Goal: Check status: Check status

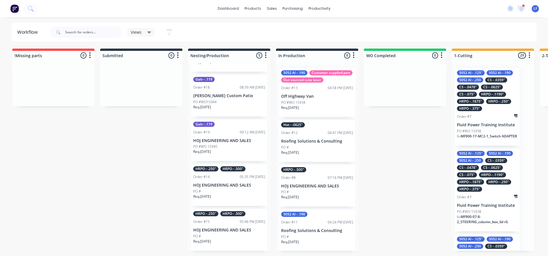
scroll to position [67, 0]
click at [225, 193] on div "PO #" at bounding box center [229, 190] width 72 height 5
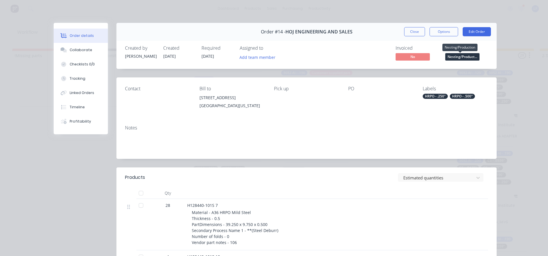
click at [465, 56] on span "Nesting/Product..." at bounding box center [462, 56] width 34 height 7
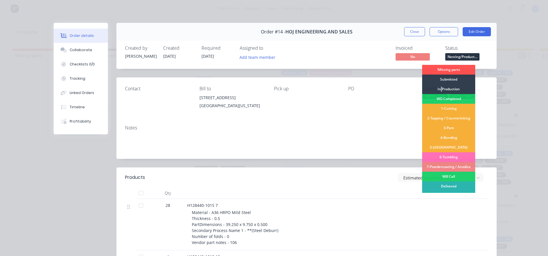
click at [439, 88] on div "In Production" at bounding box center [448, 89] width 53 height 10
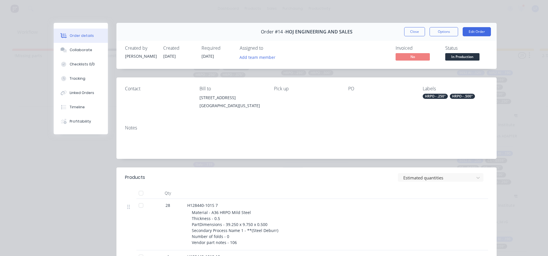
scroll to position [22, 0]
click at [416, 33] on button "Close" at bounding box center [414, 31] width 21 height 9
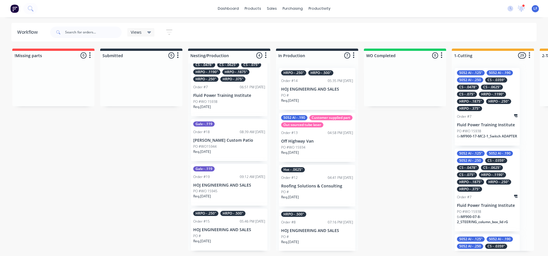
click at [221, 223] on div "Order #15 05:46 PM [DATE]" at bounding box center [229, 221] width 72 height 5
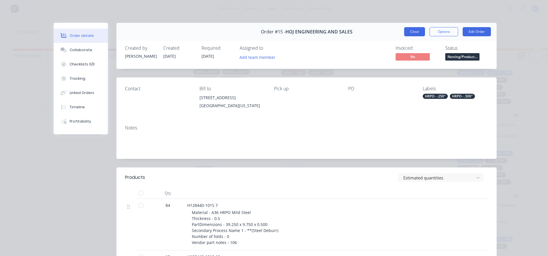
click at [408, 32] on button "Close" at bounding box center [414, 31] width 21 height 9
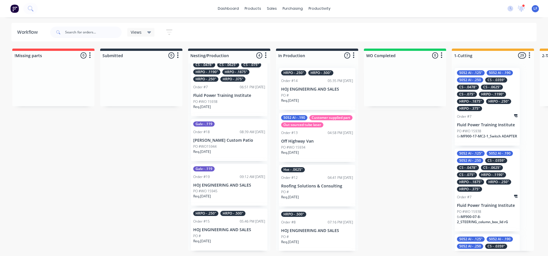
click at [209, 231] on p "HOJ ENGINEERING AND SALES" at bounding box center [229, 229] width 72 height 5
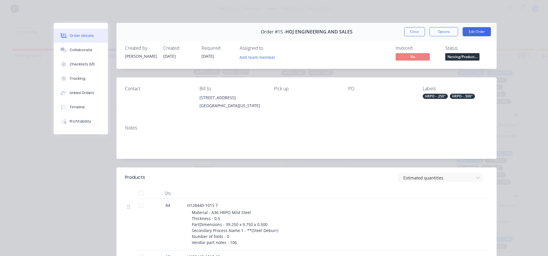
click at [457, 57] on span "Nesting/Product..." at bounding box center [462, 56] width 34 height 7
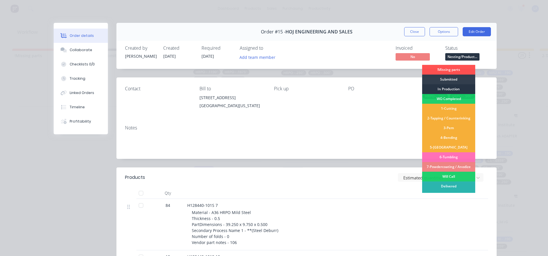
click at [440, 88] on div "In Production" at bounding box center [448, 89] width 53 height 10
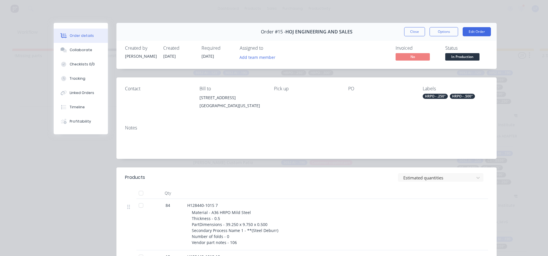
scroll to position [0, 0]
click at [410, 31] on button "Close" at bounding box center [414, 31] width 21 height 9
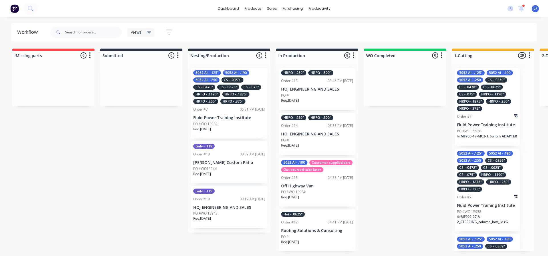
click at [308, 134] on p "HOJ ENGINEERING AND SALES" at bounding box center [317, 134] width 72 height 5
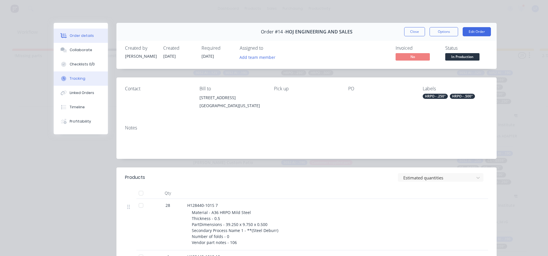
click at [74, 78] on div "Tracking" at bounding box center [78, 78] width 16 height 5
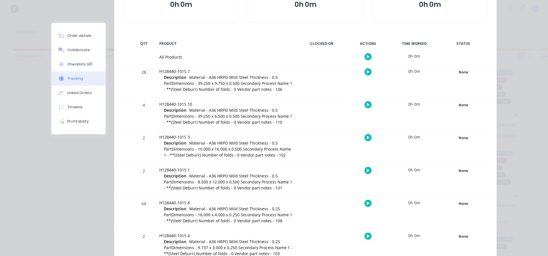
scroll to position [86, 0]
click at [466, 73] on div "None" at bounding box center [462, 71] width 41 height 7
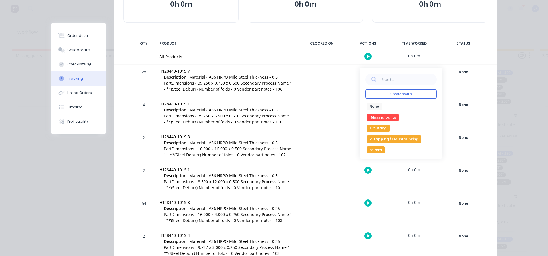
click at [377, 128] on button "1-Cutting" at bounding box center [378, 127] width 23 height 7
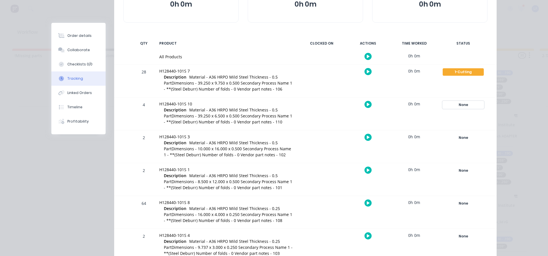
click at [463, 104] on div "None" at bounding box center [462, 104] width 41 height 7
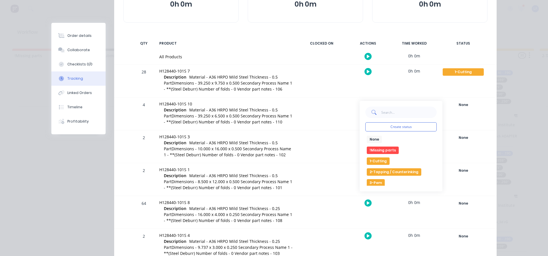
click at [377, 161] on button "1-Cutting" at bounding box center [378, 160] width 23 height 7
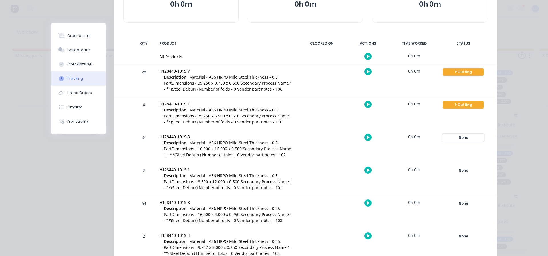
click at [458, 138] on div "None" at bounding box center [462, 137] width 41 height 7
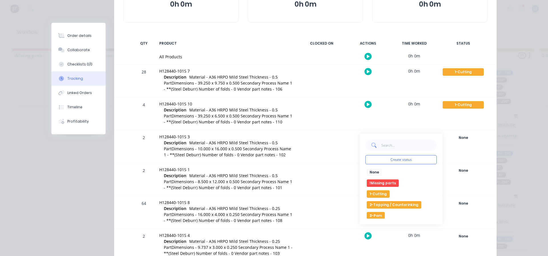
drag, startPoint x: 373, startPoint y: 196, endPoint x: 383, endPoint y: 192, distance: 10.6
click at [373, 195] on button "1-Cutting" at bounding box center [378, 193] width 23 height 7
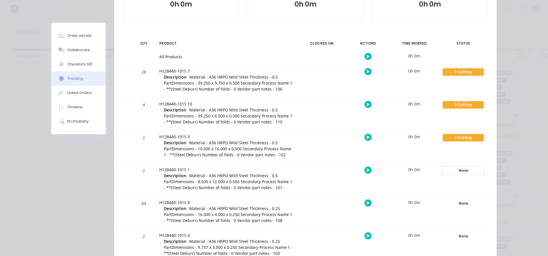
click at [462, 173] on div "None" at bounding box center [462, 170] width 41 height 7
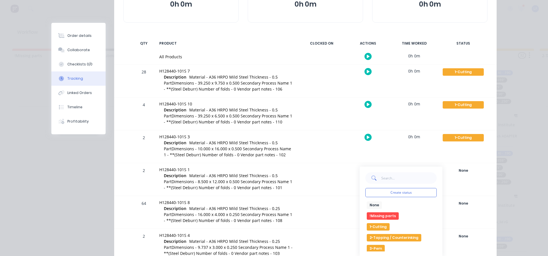
click at [380, 225] on button "1-Cutting" at bounding box center [378, 226] width 23 height 7
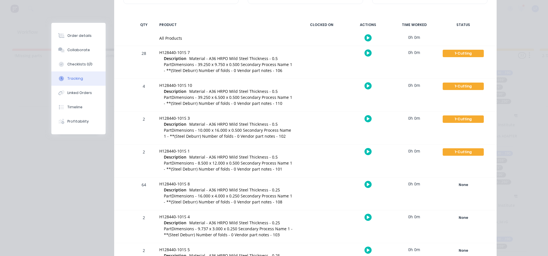
scroll to position [228, 0]
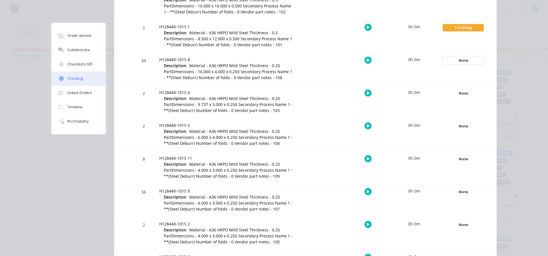
click at [458, 62] on div "None" at bounding box center [462, 60] width 41 height 7
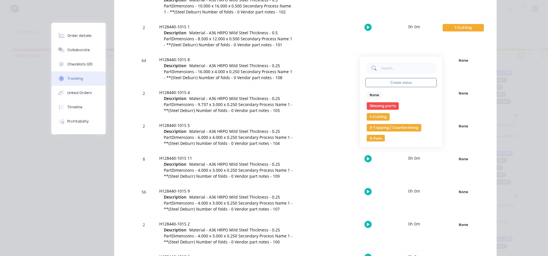
click at [379, 116] on button "1-Cutting" at bounding box center [378, 116] width 23 height 7
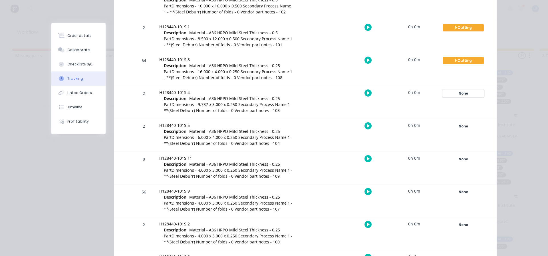
click at [458, 90] on div "None" at bounding box center [462, 93] width 41 height 7
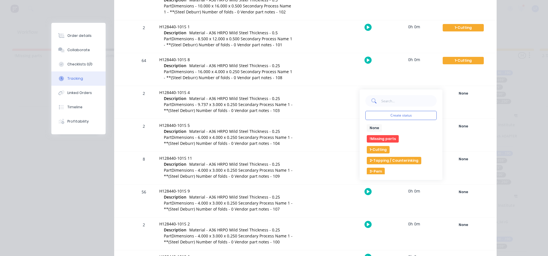
click at [375, 149] on button "1-Cutting" at bounding box center [378, 149] width 23 height 7
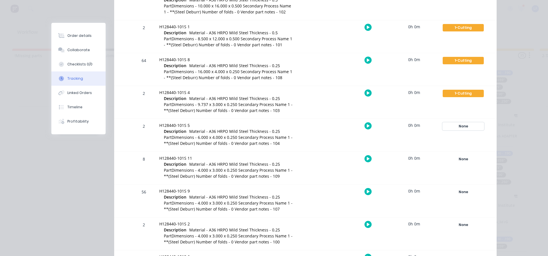
click at [458, 123] on div "None" at bounding box center [462, 125] width 41 height 7
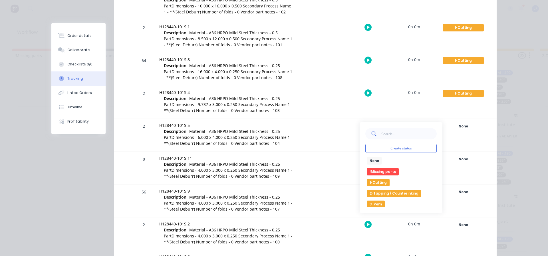
click at [369, 183] on button "1-Cutting" at bounding box center [378, 182] width 23 height 7
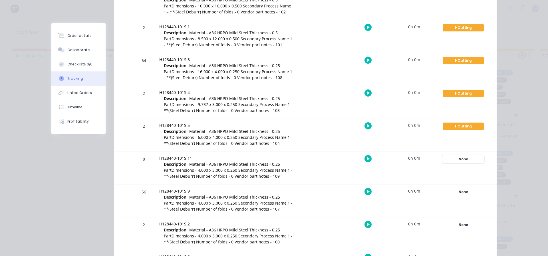
click at [461, 157] on div "None" at bounding box center [462, 158] width 41 height 7
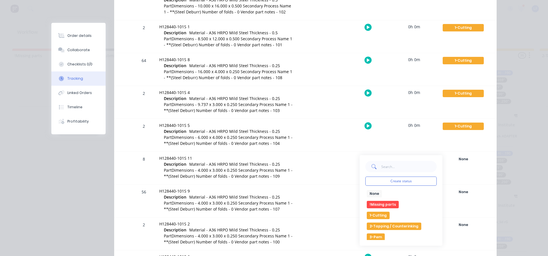
click at [378, 214] on button "1-Cutting" at bounding box center [378, 214] width 23 height 7
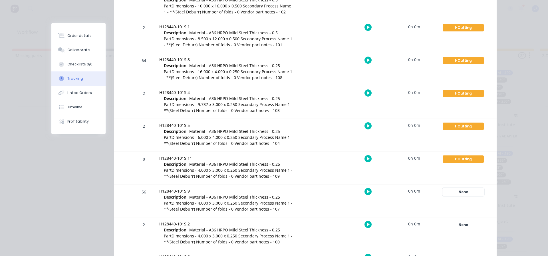
click at [461, 193] on div "None" at bounding box center [462, 191] width 41 height 7
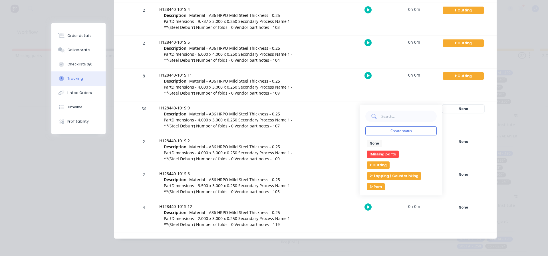
scroll to position [312, 0]
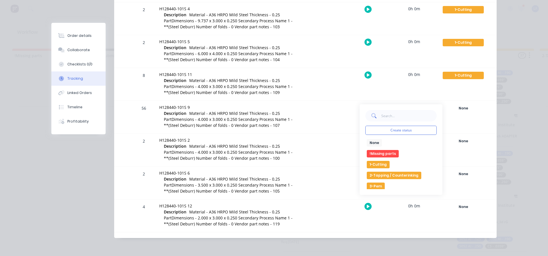
click at [377, 164] on button "1-Cutting" at bounding box center [378, 164] width 23 height 7
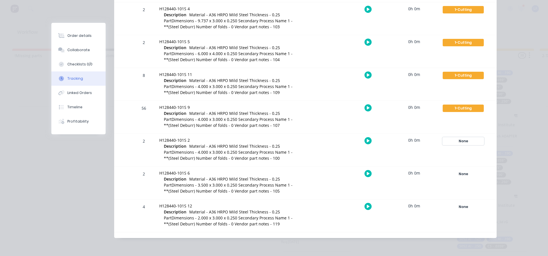
click at [462, 139] on div "None" at bounding box center [462, 140] width 41 height 7
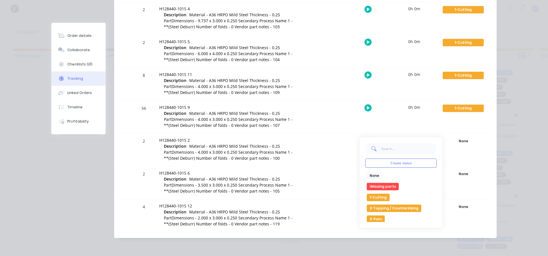
click at [375, 196] on button "1-Cutting" at bounding box center [378, 196] width 23 height 7
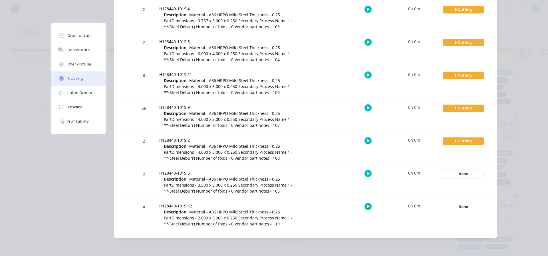
click at [465, 173] on div "None" at bounding box center [462, 173] width 41 height 7
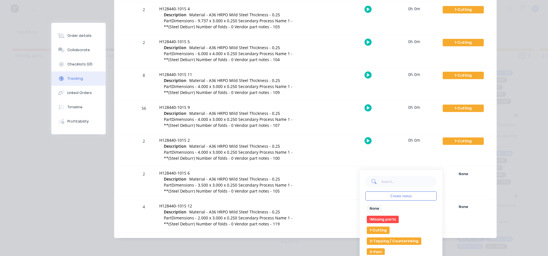
click at [374, 229] on button "1-Cutting" at bounding box center [378, 229] width 23 height 7
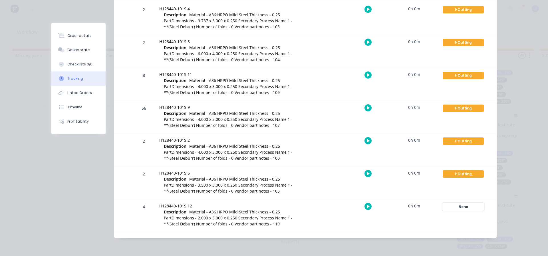
click at [461, 205] on div "None" at bounding box center [462, 206] width 41 height 7
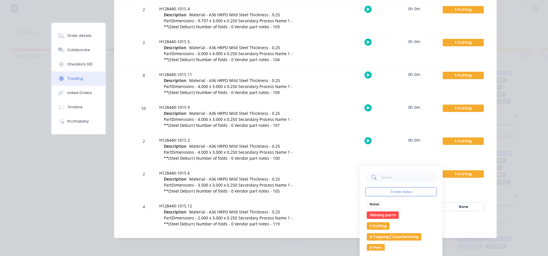
scroll to position [312, 0]
click at [375, 224] on button "1-Cutting" at bounding box center [378, 225] width 23 height 7
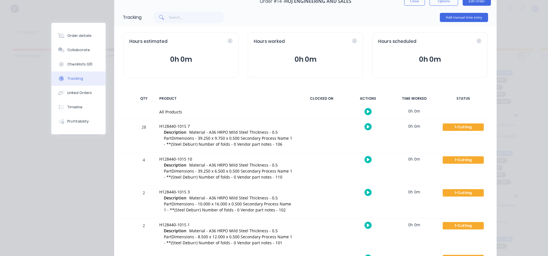
scroll to position [0, 0]
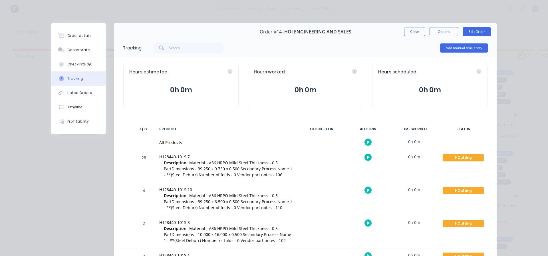
click at [413, 33] on button "Close" at bounding box center [414, 31] width 21 height 9
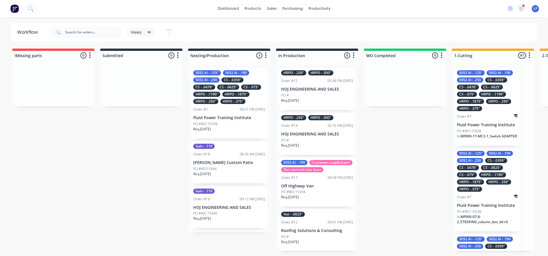
click at [311, 96] on div "PO #" at bounding box center [317, 95] width 72 height 5
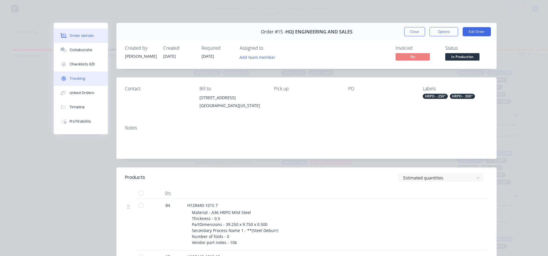
click at [70, 79] on div "Tracking" at bounding box center [78, 78] width 16 height 5
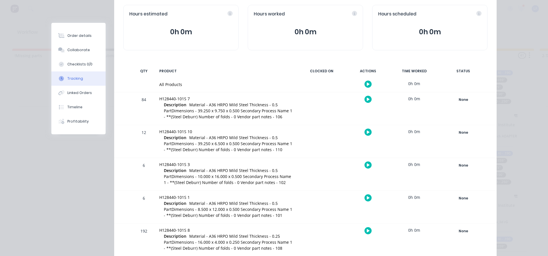
scroll to position [57, 0]
click at [461, 102] on div "None" at bounding box center [462, 100] width 41 height 7
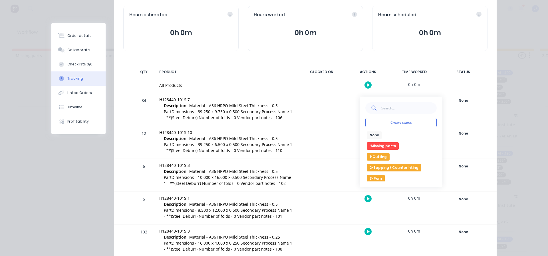
click at [373, 155] on button "1-Cutting" at bounding box center [378, 156] width 23 height 7
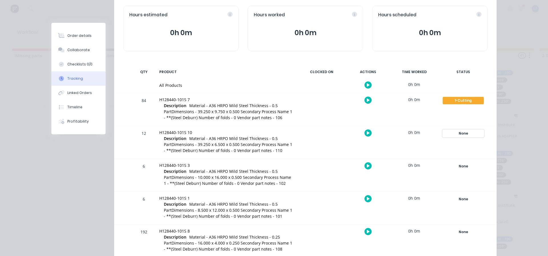
click at [459, 133] on div "None" at bounding box center [462, 133] width 41 height 7
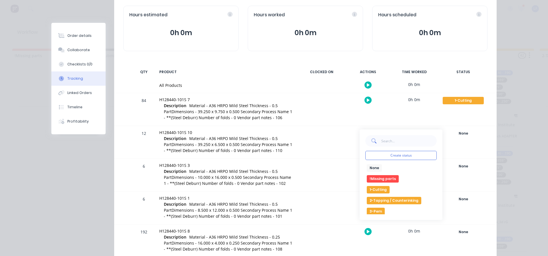
click at [372, 188] on button "1-Cutting" at bounding box center [378, 189] width 23 height 7
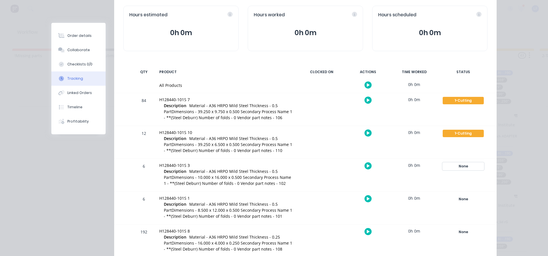
click at [464, 168] on div "None" at bounding box center [462, 165] width 41 height 7
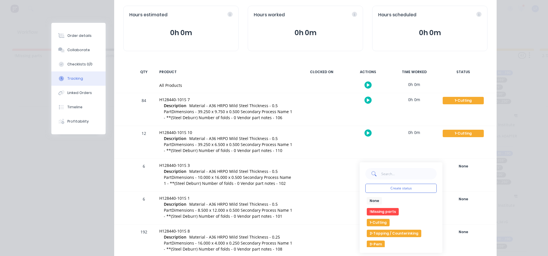
drag, startPoint x: 374, startPoint y: 223, endPoint x: 380, endPoint y: 222, distance: 6.6
click at [374, 222] on button "1-Cutting" at bounding box center [378, 222] width 23 height 7
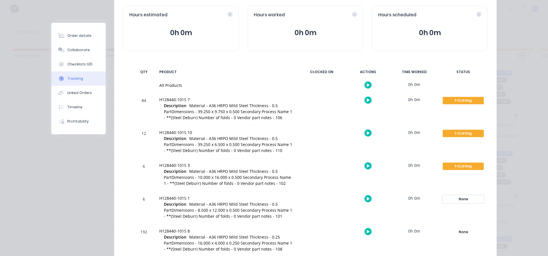
click at [465, 199] on div "None" at bounding box center [462, 198] width 41 height 7
click at [371, 253] on button "1-Cutting" at bounding box center [378, 254] width 23 height 7
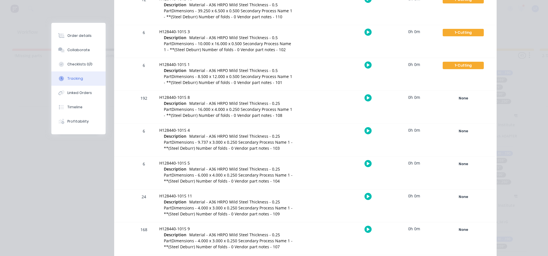
scroll to position [200, 0]
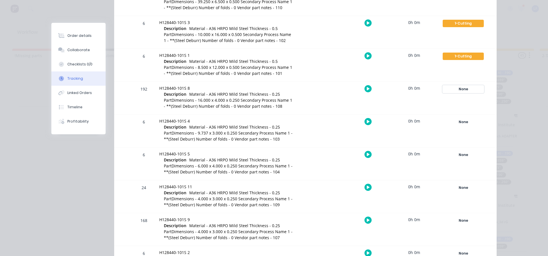
click at [466, 87] on div "None" at bounding box center [462, 88] width 41 height 7
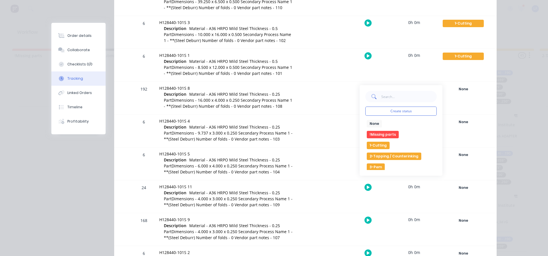
click at [378, 144] on button "1-Cutting" at bounding box center [378, 145] width 23 height 7
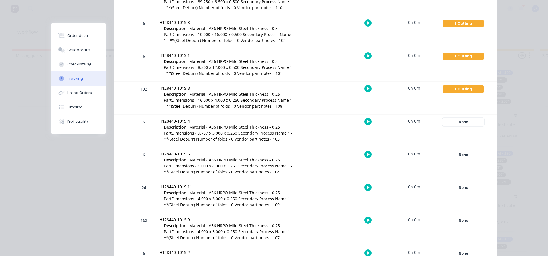
click at [459, 122] on div "None" at bounding box center [462, 121] width 41 height 7
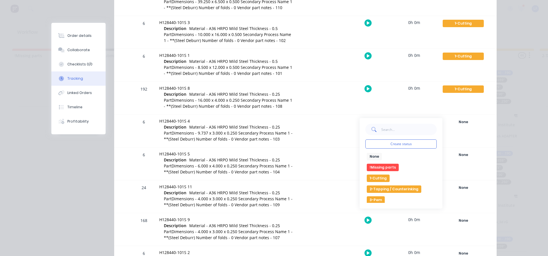
click at [380, 176] on button "1-Cutting" at bounding box center [378, 177] width 23 height 7
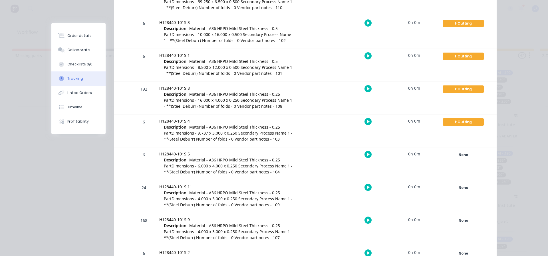
click at [460, 159] on div "None Create status None edit !Missing parts 1-Cutting 2-Tapping / Counterinking…" at bounding box center [463, 163] width 48 height 33
click at [459, 155] on div "None" at bounding box center [462, 154] width 41 height 7
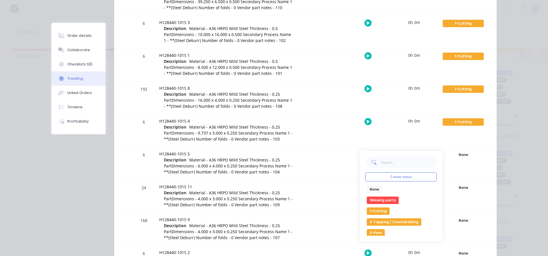
click at [376, 211] on button "1-Cutting" at bounding box center [378, 210] width 23 height 7
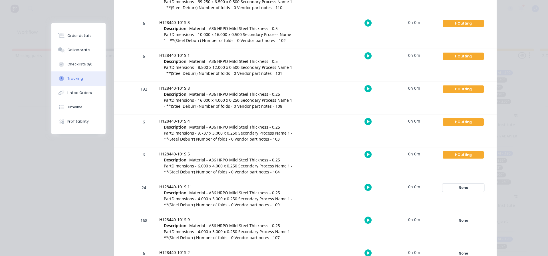
click at [460, 185] on div "None" at bounding box center [462, 187] width 41 height 7
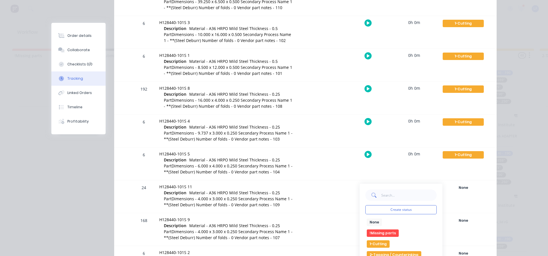
click at [373, 242] on button "1-Cutting" at bounding box center [378, 243] width 23 height 7
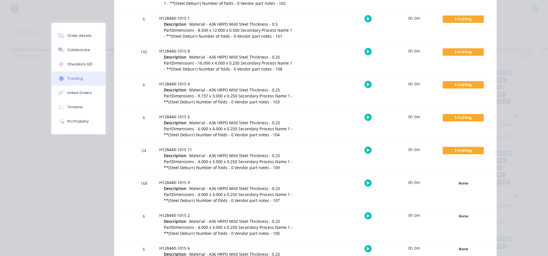
scroll to position [312, 0]
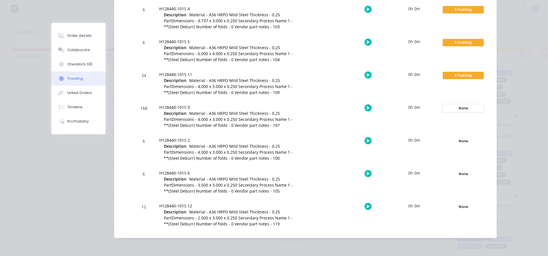
click at [461, 109] on div "None" at bounding box center [462, 107] width 41 height 7
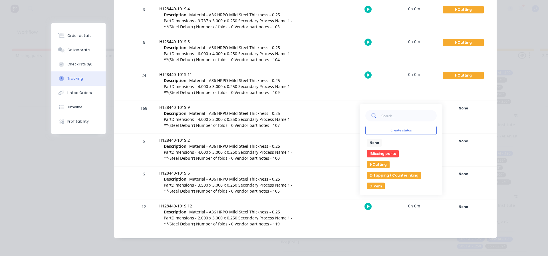
drag, startPoint x: 375, startPoint y: 163, endPoint x: 403, endPoint y: 163, distance: 28.0
click at [375, 163] on button "1-Cutting" at bounding box center [378, 164] width 23 height 7
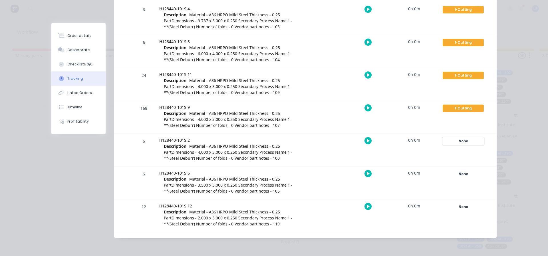
click at [460, 141] on div "None" at bounding box center [462, 140] width 41 height 7
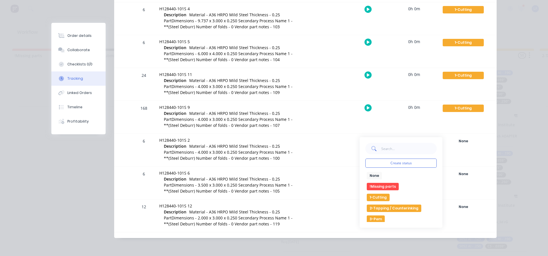
click at [375, 195] on button "1-Cutting" at bounding box center [378, 196] width 23 height 7
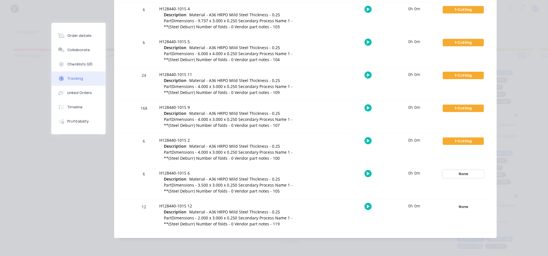
click at [458, 173] on div "None" at bounding box center [462, 173] width 41 height 7
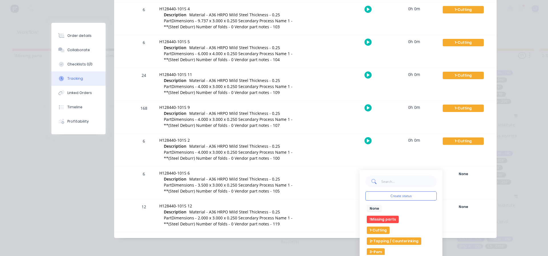
click at [377, 228] on button "1-Cutting" at bounding box center [378, 229] width 23 height 7
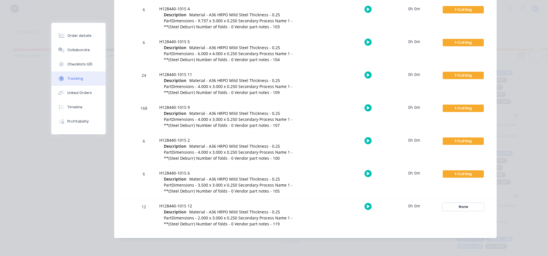
click at [460, 206] on div "None" at bounding box center [462, 206] width 41 height 7
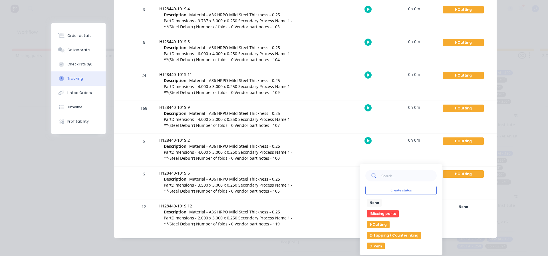
click at [377, 223] on button "1-Cutting" at bounding box center [378, 224] width 23 height 7
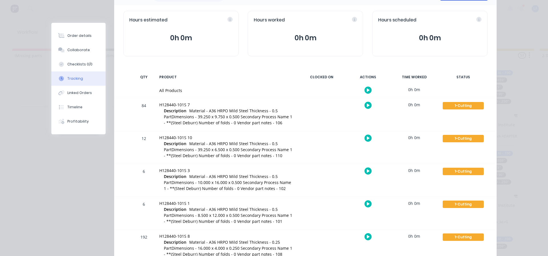
scroll to position [0, 0]
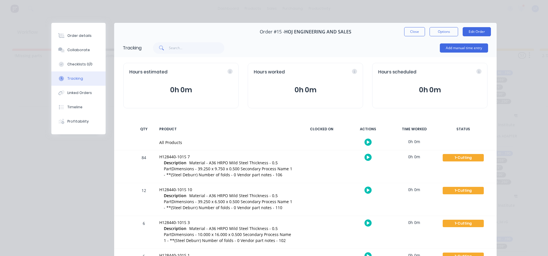
click at [419, 33] on button "Close" at bounding box center [414, 31] width 21 height 9
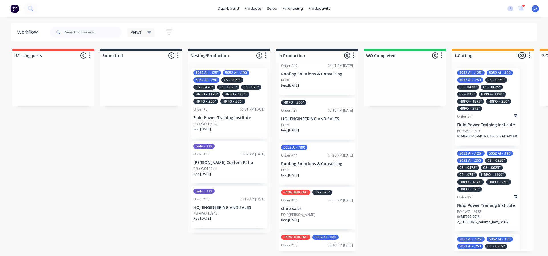
scroll to position [171, 0]
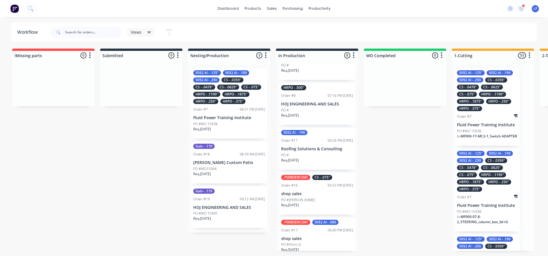
click at [311, 121] on div "Req. [DATE]" at bounding box center [317, 118] width 72 height 10
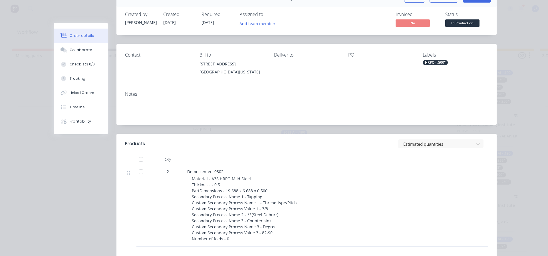
scroll to position [86, 0]
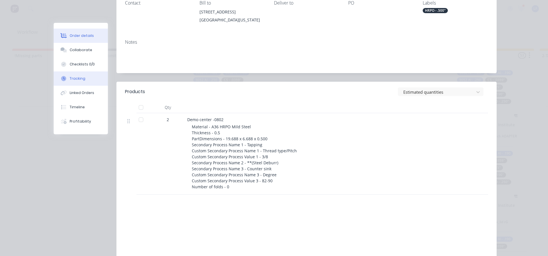
click at [72, 77] on div "Tracking" at bounding box center [78, 78] width 16 height 5
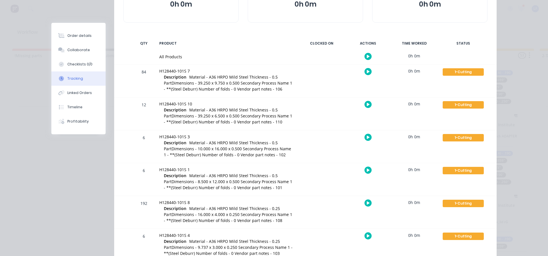
scroll to position [0, 0]
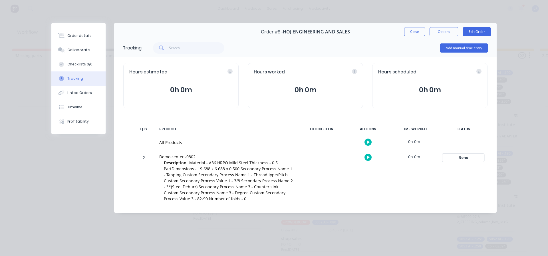
click at [467, 157] on div "None" at bounding box center [462, 157] width 41 height 7
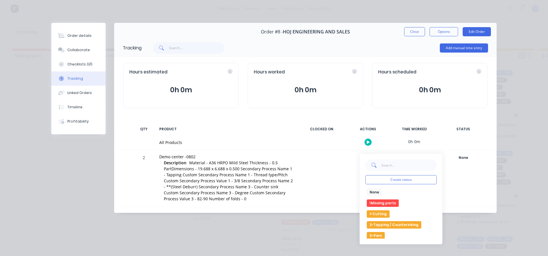
click at [379, 214] on button "1-Cutting" at bounding box center [378, 213] width 23 height 7
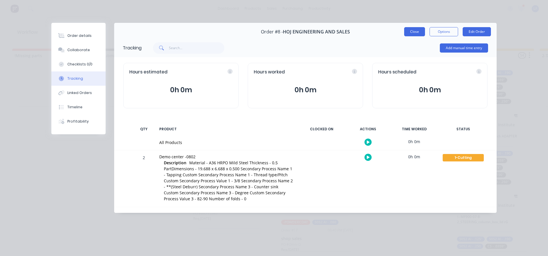
click at [416, 28] on button "Close" at bounding box center [414, 31] width 21 height 9
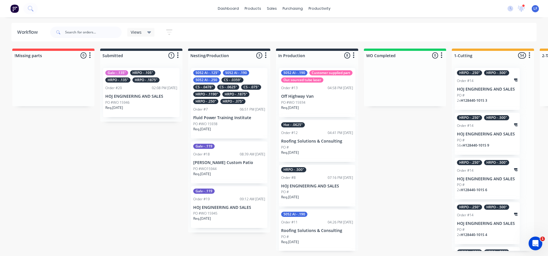
click at [136, 99] on div "Galv - .135" HRPO - .105" HRPO - .135" HRPO - .1875" Order #20 02:08 PM 08/10/2…" at bounding box center [141, 92] width 76 height 49
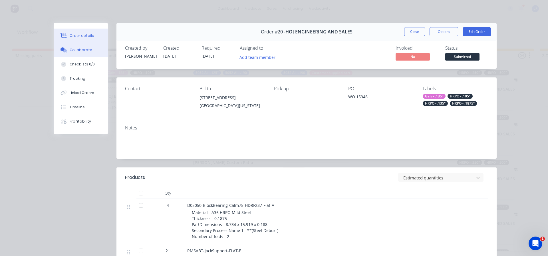
click at [76, 50] on div "Collaborate" at bounding box center [81, 49] width 23 height 5
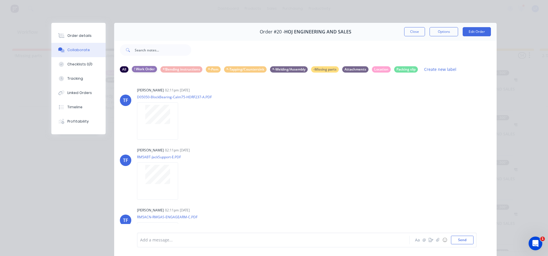
click at [138, 69] on div "! Work Order" at bounding box center [144, 69] width 25 height 6
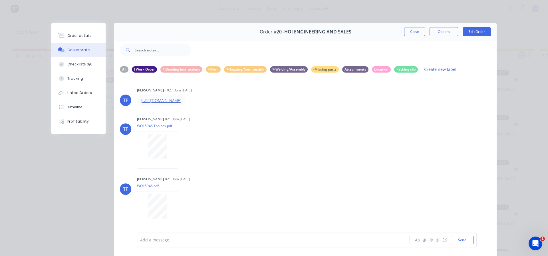
click at [181, 103] on link "https://qm.tempustools.com/quotes/a67793f0-620d-4f40-121a-08de05f443d0/document…" at bounding box center [161, 100] width 40 height 5
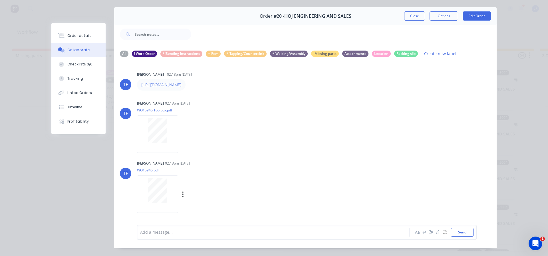
scroll to position [30, 0]
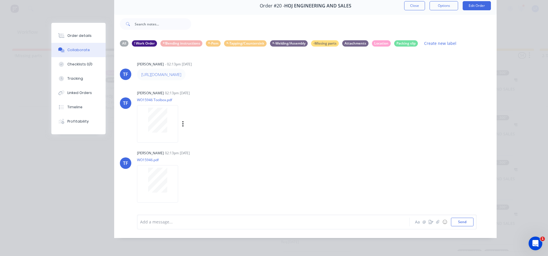
click at [240, 139] on div "Tate Farnsworth 02:13pm 08/10/25 WO15946 Toolbox.pdf Labels Download" at bounding box center [226, 114] width 178 height 51
click at [145, 40] on div "! Work Order" at bounding box center [144, 43] width 25 height 6
drag, startPoint x: 404, startPoint y: 39, endPoint x: 396, endPoint y: 41, distance: 7.9
click at [404, 40] on div "Packing slip" at bounding box center [406, 43] width 24 height 6
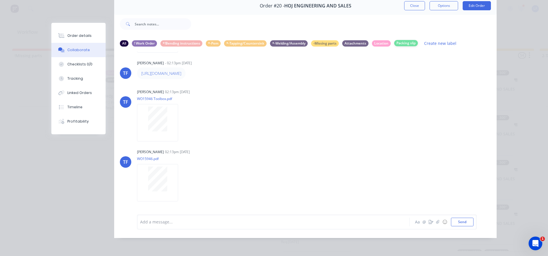
scroll to position [0, 0]
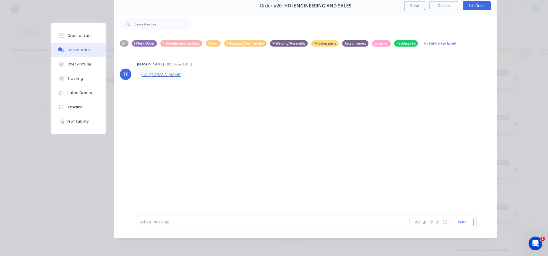
click at [179, 72] on link "https://qm.tempustools.com/quotes/a67793f0-620d-4f40-121a-08de05f443d0/document…" at bounding box center [161, 74] width 40 height 5
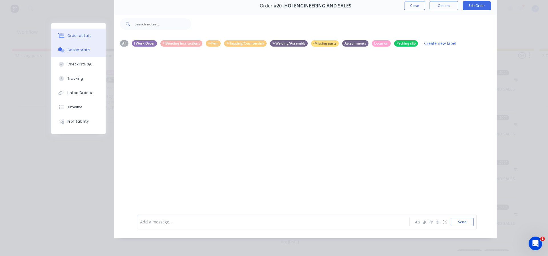
click at [69, 34] on div "Order details" at bounding box center [79, 35] width 24 height 5
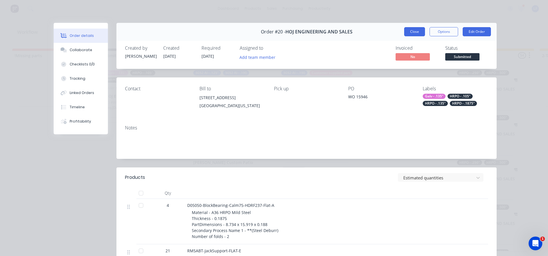
click at [411, 29] on button "Close" at bounding box center [414, 31] width 21 height 9
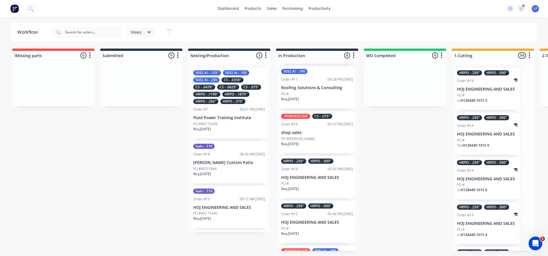
scroll to position [187, 0]
